Goal: Navigation & Orientation: Find specific page/section

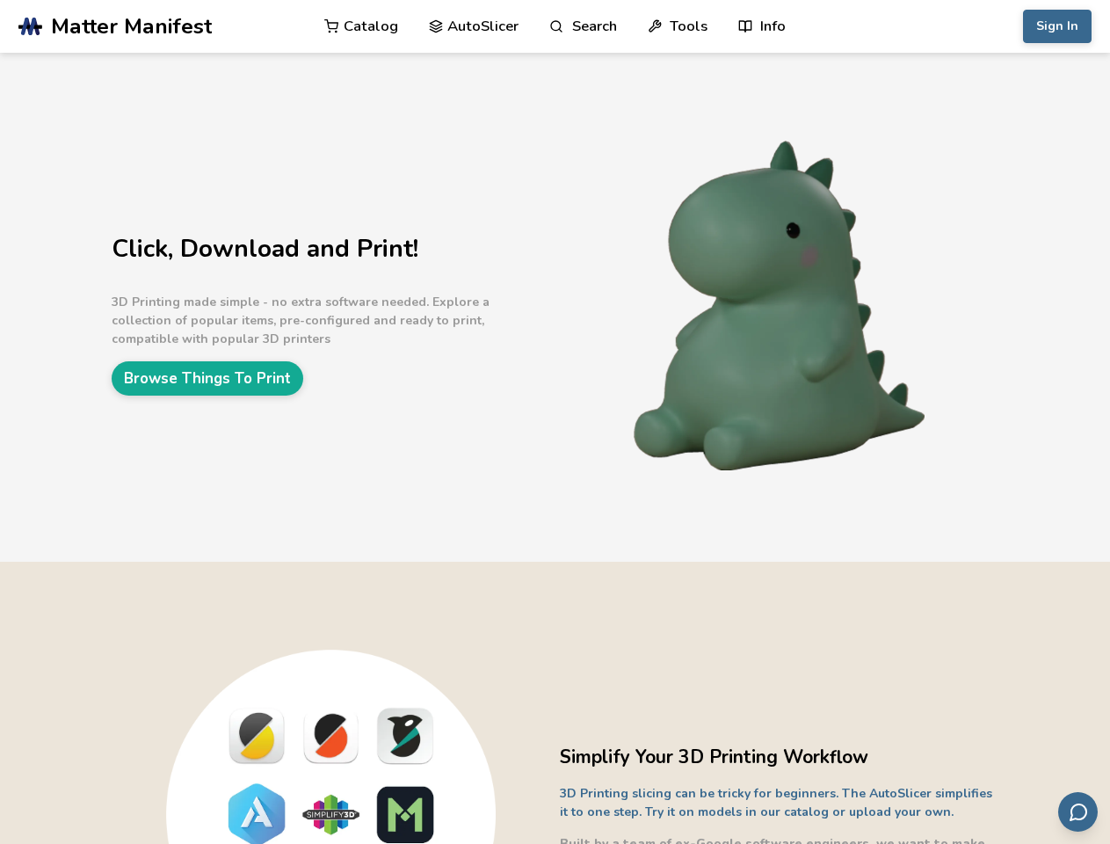
click at [583, 26] on link "Search" at bounding box center [583, 26] width 67 height 53
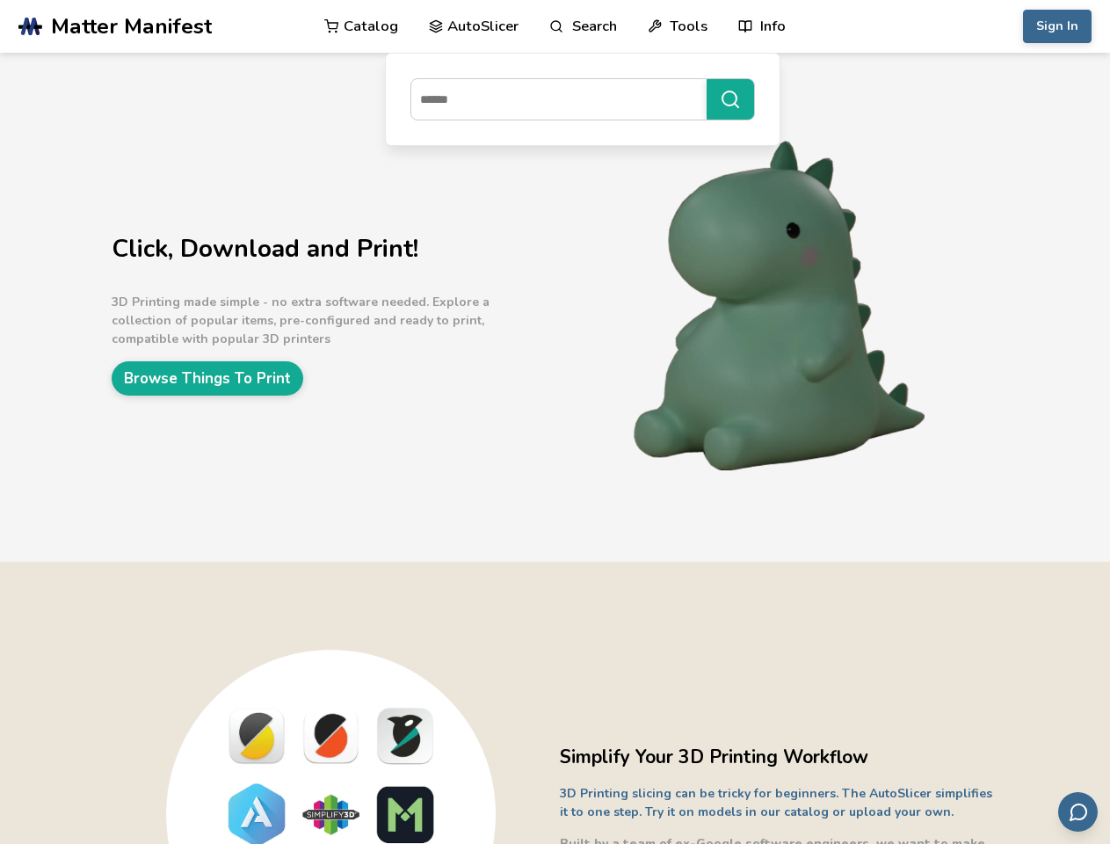
click at [678, 26] on link "Tools" at bounding box center [678, 26] width 60 height 53
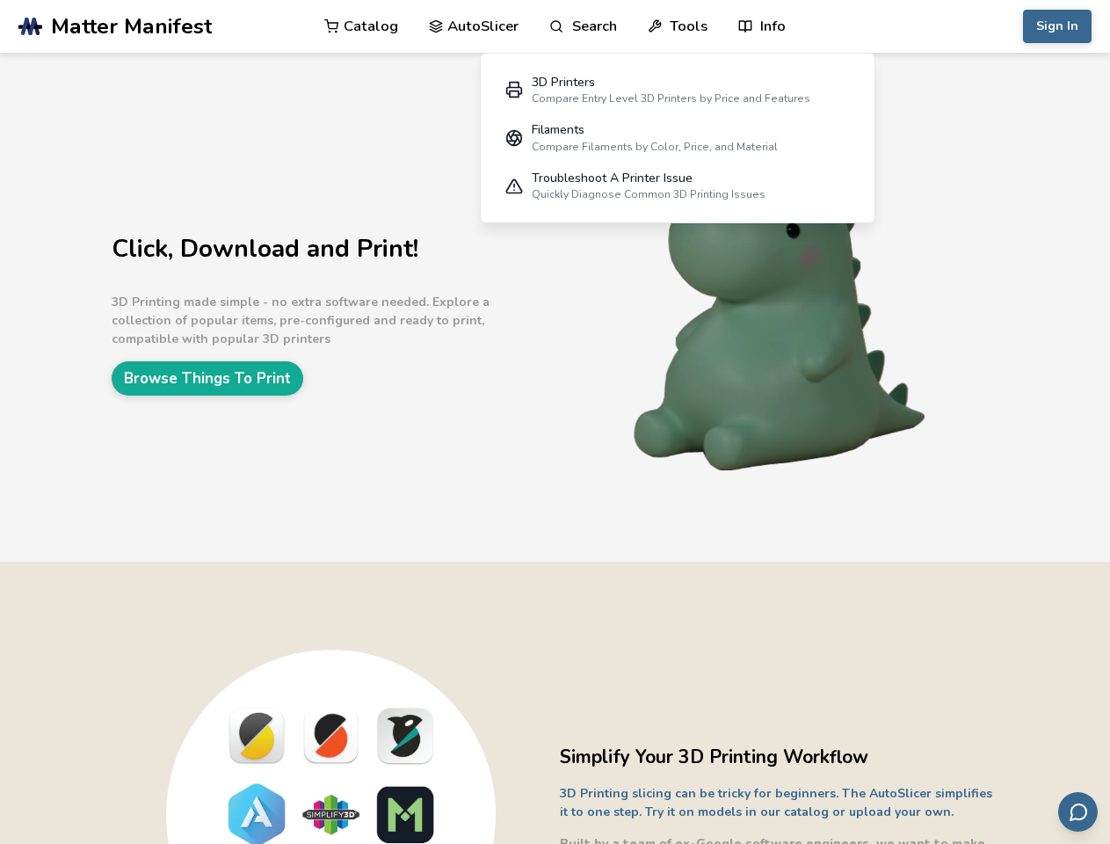
click at [762, 26] on link "Info" at bounding box center [762, 26] width 47 height 53
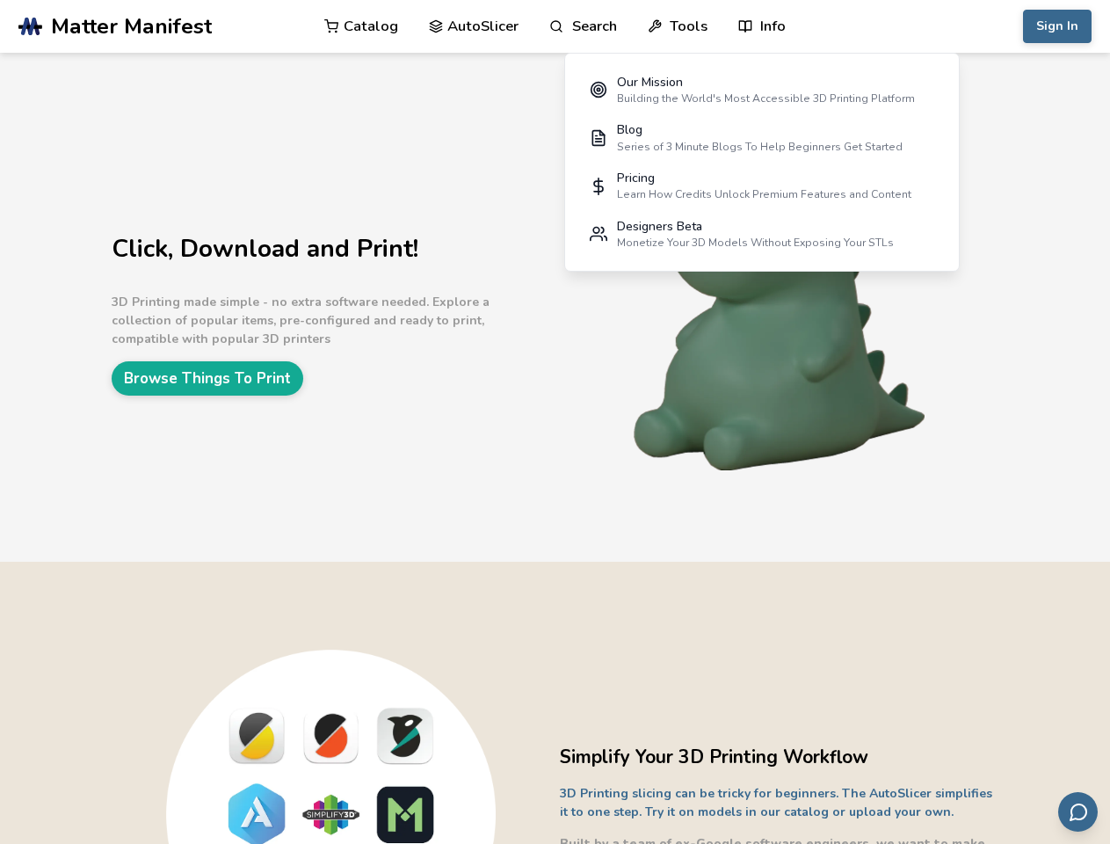
click at [1058, 26] on button "Sign In" at bounding box center [1057, 26] width 69 height 33
click at [1078, 812] on icon "Send feedback via email" at bounding box center [1078, 812] width 21 height 21
